Goal: Task Accomplishment & Management: Manage account settings

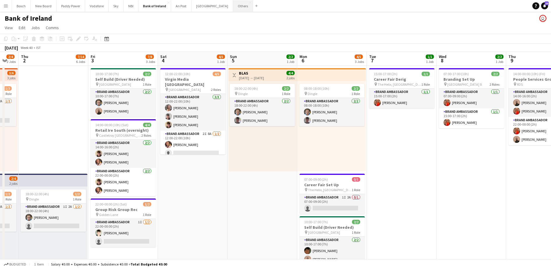
click at [233, 8] on button "Others Close" at bounding box center [243, 5] width 20 height 11
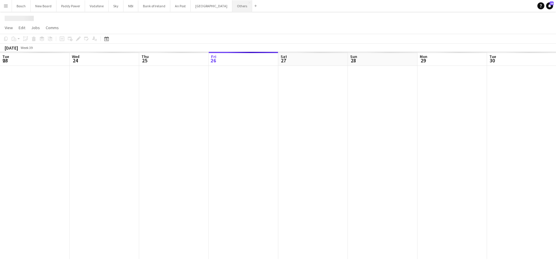
scroll to position [0, 139]
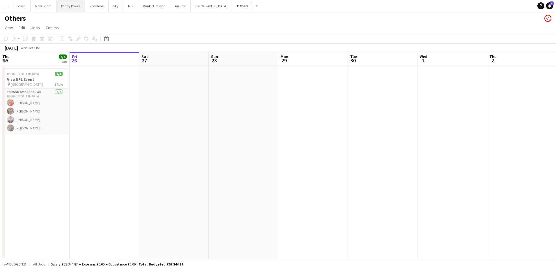
click at [78, 5] on button "Paddy Power Close" at bounding box center [70, 5] width 29 height 11
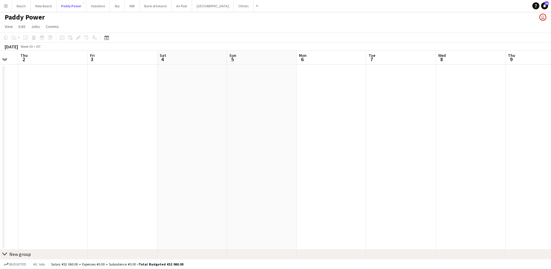
scroll to position [0, 203]
click at [234, 6] on button "Others Close" at bounding box center [244, 5] width 20 height 11
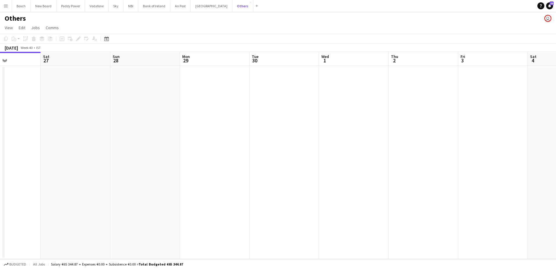
scroll to position [0, 151]
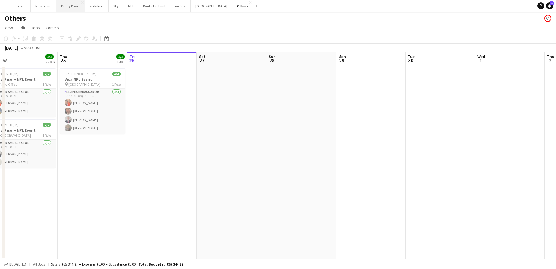
click at [73, 8] on button "Paddy Power Close" at bounding box center [70, 5] width 29 height 11
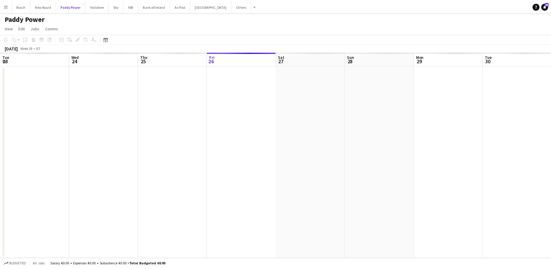
scroll to position [0, 139]
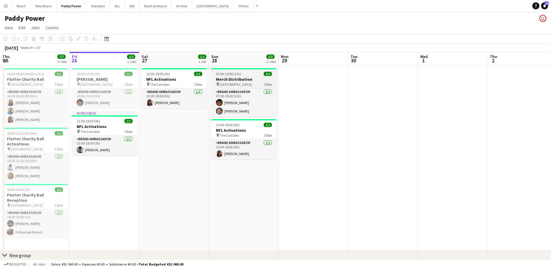
click at [251, 81] on h3 "Merch Distribution" at bounding box center [243, 79] width 65 height 5
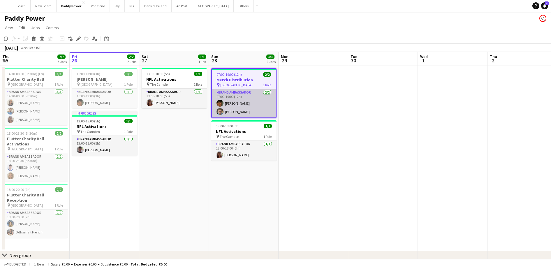
click at [252, 96] on app-card-role "Brand Ambassador [DATE] 07:00-19:00 (12h) [PERSON_NAME] [PERSON_NAME]" at bounding box center [244, 103] width 64 height 28
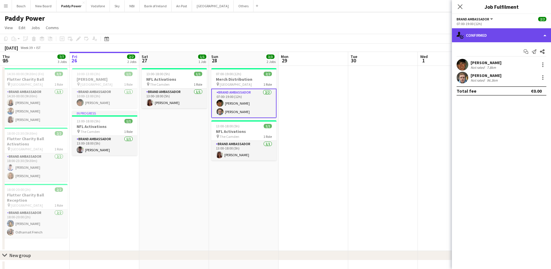
click at [493, 35] on div "single-neutral-actions-check-2 Confirmed" at bounding box center [501, 35] width 99 height 14
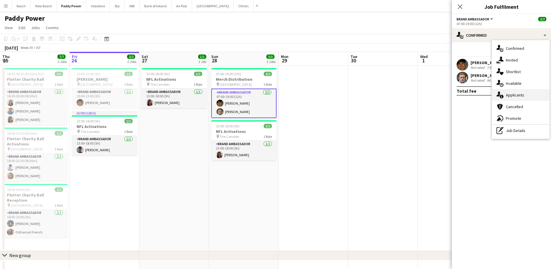
click at [514, 97] on span "Applicants" at bounding box center [514, 94] width 18 height 5
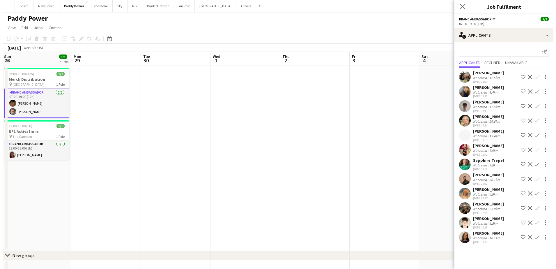
scroll to position [0, 214]
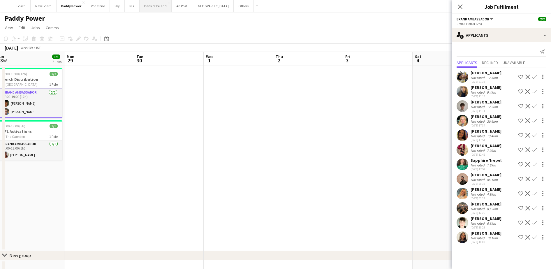
click at [143, 10] on button "Bank of Ireland Close" at bounding box center [155, 5] width 32 height 11
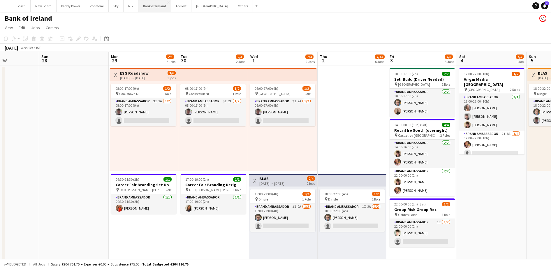
scroll to position [0, 156]
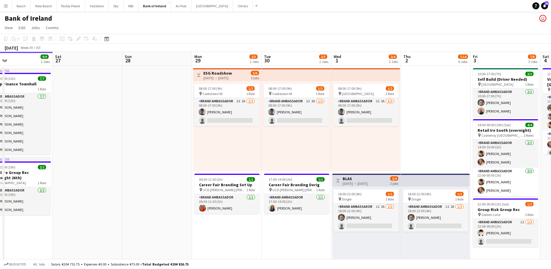
click at [194, 107] on div "08:00-17:00 (9h) 1/2 pin Cookstown NI 1 Role Brand Ambassador 3I 2A [DATE] 08:0…" at bounding box center [227, 126] width 68 height 90
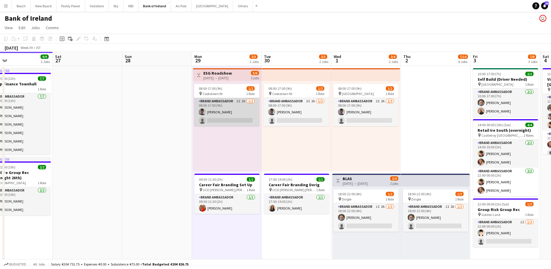
click at [223, 119] on app-card-role "Brand Ambassador 3I 2A [DATE] 08:00-17:00 (9h) [PERSON_NAME] single-neutral-act…" at bounding box center [226, 112] width 65 height 28
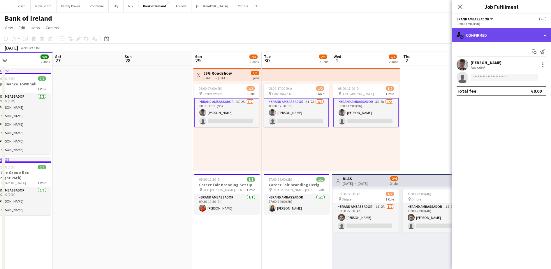
click at [521, 39] on div "single-neutral-actions-check-2 Confirmed" at bounding box center [501, 35] width 99 height 14
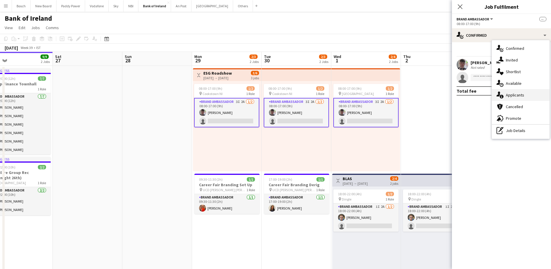
click at [513, 97] on span "Applicants" at bounding box center [514, 94] width 18 height 5
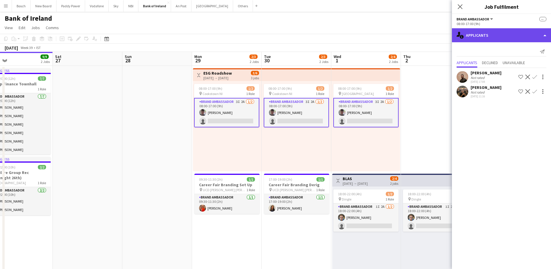
click at [492, 33] on div "single-neutral-actions-information Applicants" at bounding box center [501, 35] width 99 height 14
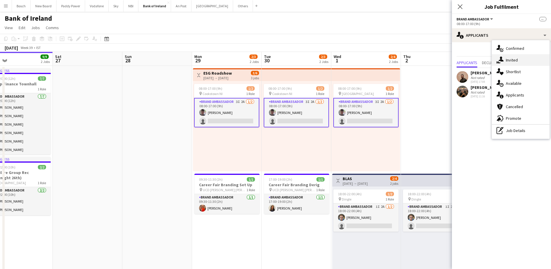
click at [506, 64] on div "single-neutral-actions-share-1 Invited" at bounding box center [520, 60] width 58 height 12
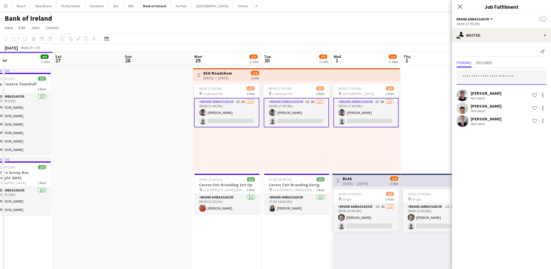
click at [479, 80] on input "text" at bounding box center [501, 77] width 90 height 15
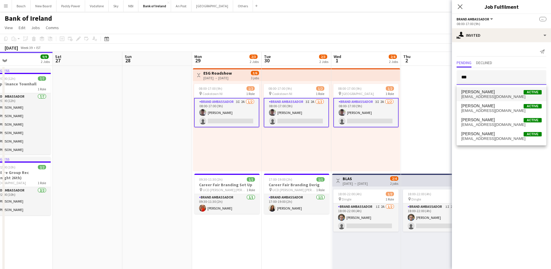
type input "***"
click at [484, 97] on span "[EMAIL_ADDRESS][DOMAIN_NAME]" at bounding box center [501, 96] width 80 height 5
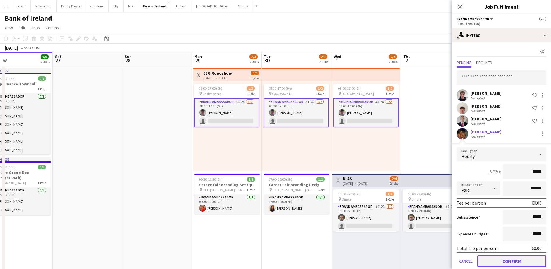
click at [505, 261] on button "Confirm" at bounding box center [511, 261] width 69 height 12
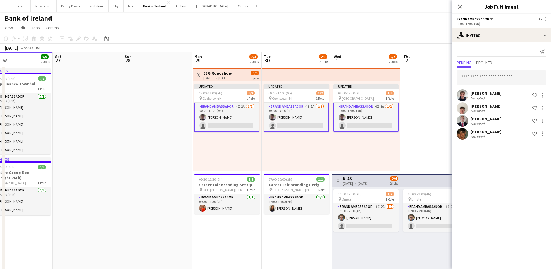
click at [434, 49] on div "[DATE] Week 39 • IST Publish 3 jobs Revert 3 jobs" at bounding box center [275, 48] width 551 height 8
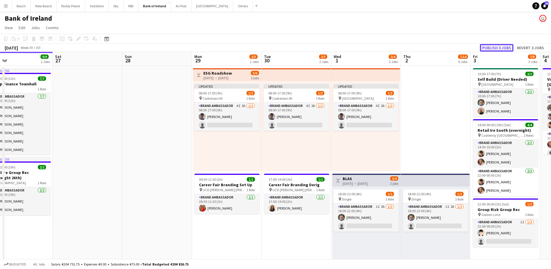
click at [505, 50] on button "Publish 3 jobs" at bounding box center [496, 48] width 33 height 8
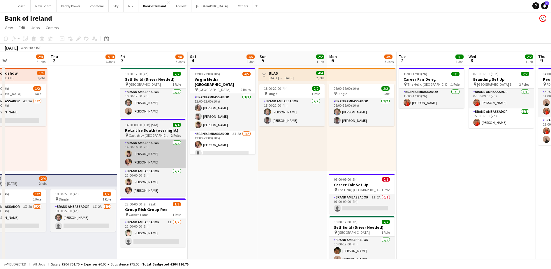
scroll to position [0, 231]
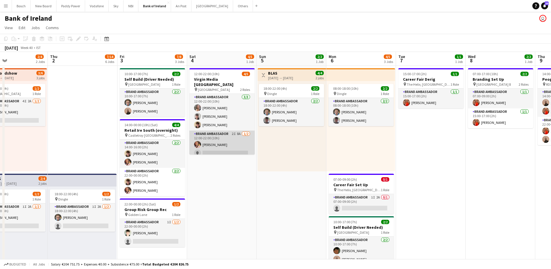
click at [223, 148] on app-card-role "Brand Ambassador 2I 8A [DATE] 12:00-22:00 (10h) [PERSON_NAME] single-neutral-ac…" at bounding box center [221, 144] width 65 height 28
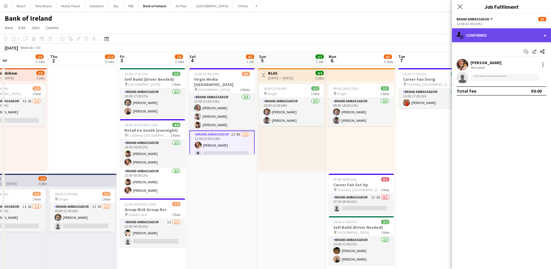
click at [512, 29] on div "single-neutral-actions-check-2 Confirmed" at bounding box center [501, 35] width 99 height 14
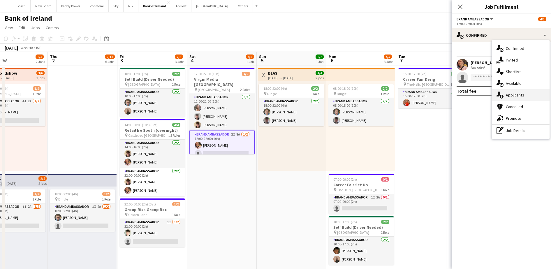
click at [526, 93] on div "single-neutral-actions-information Applicants" at bounding box center [520, 95] width 58 height 12
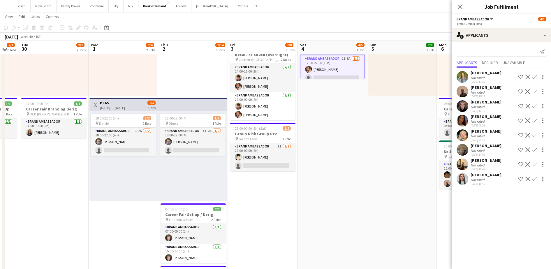
scroll to position [74, 0]
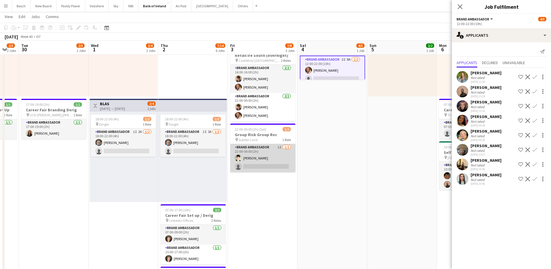
click at [267, 162] on app-card-role "Brand Ambassador 1I [DATE] 22:00-00:00 (2h) [PERSON_NAME] single-neutral-actions" at bounding box center [262, 158] width 65 height 28
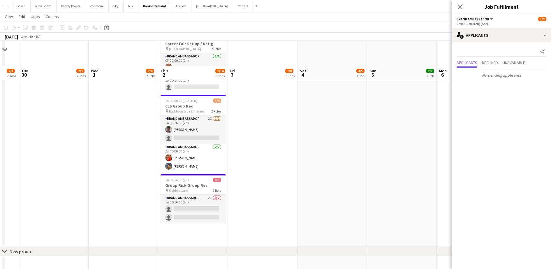
scroll to position [335, 0]
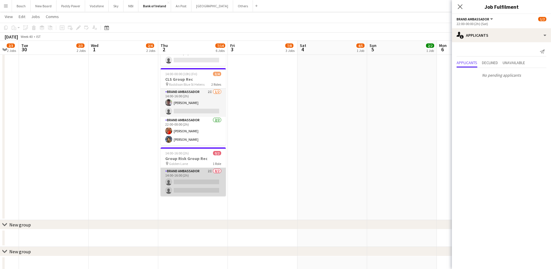
click at [208, 186] on app-card-role "Brand Ambassador 2I 0/2 14:00-16:00 (2h) single-neutral-actions single-neutral-…" at bounding box center [192, 182] width 65 height 28
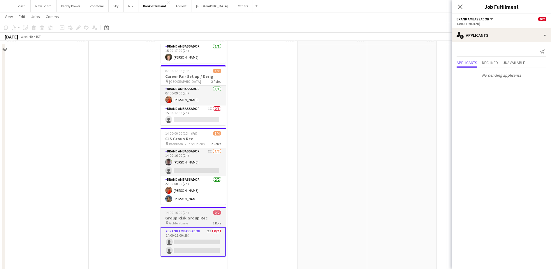
scroll to position [262, 0]
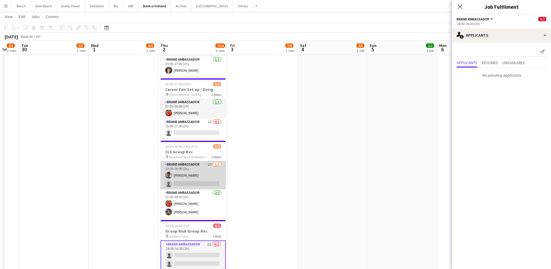
click at [199, 178] on app-card-role "Brand Ambassador 2I [DATE] 14:00-16:00 (2h) [PERSON_NAME] single-neutral-actions" at bounding box center [192, 175] width 65 height 28
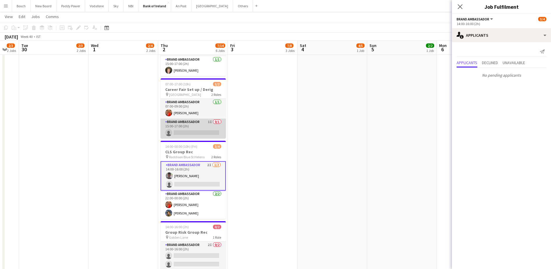
click at [193, 134] on app-card-role "Brand Ambassador 1I 0/1 15:00-17:00 (2h) single-neutral-actions" at bounding box center [192, 129] width 65 height 20
